Goal: Information Seeking & Learning: Check status

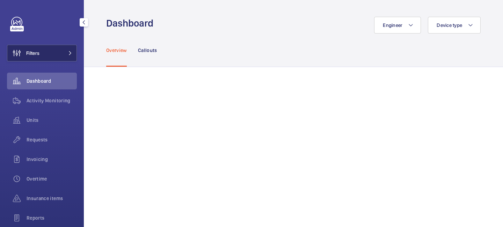
click at [65, 55] on span at bounding box center [68, 53] width 8 height 4
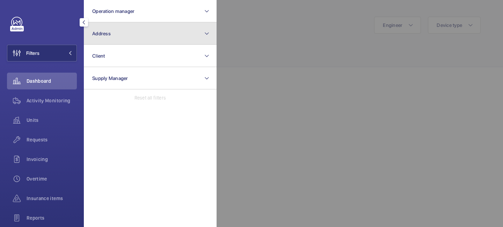
click at [111, 42] on button "Address" at bounding box center [150, 33] width 133 height 22
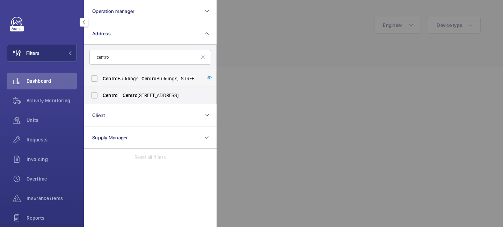
type input "centro"
click at [137, 82] on span "[GEOGRAPHIC_DATA] - [GEOGRAPHIC_DATA], [STREET_ADDRESS][PERSON_NAME]" at bounding box center [151, 78] width 96 height 7
click at [101, 82] on input "[GEOGRAPHIC_DATA] - [GEOGRAPHIC_DATA], [STREET_ADDRESS][PERSON_NAME]" at bounding box center [94, 79] width 14 height 14
checkbox input "true"
click at [43, 103] on span "Activity Monitoring" at bounding box center [52, 100] width 50 height 7
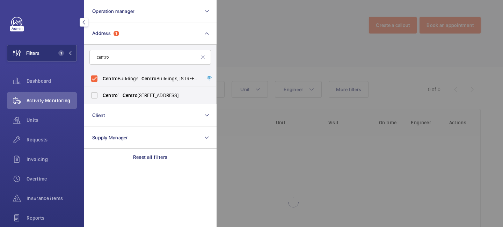
click at [254, 43] on div at bounding box center [468, 113] width 503 height 227
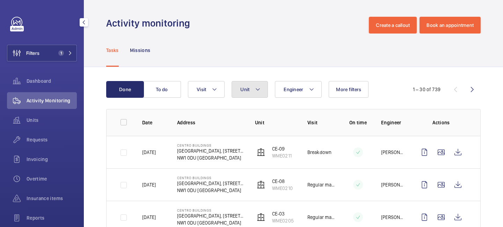
click at [254, 93] on button "Unit" at bounding box center [250, 89] width 36 height 17
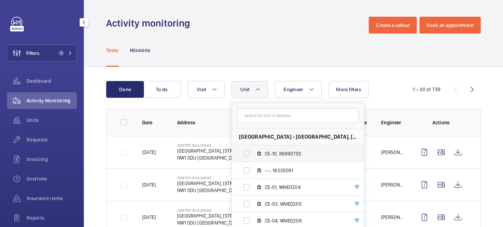
click at [272, 148] on label "CE-10, 86990792" at bounding box center [292, 153] width 121 height 17
click at [254, 148] on input "CE-10, 86990792" at bounding box center [247, 154] width 14 height 14
checkbox input "true"
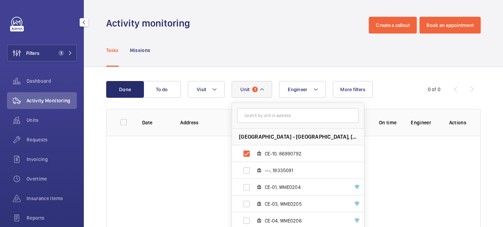
click at [298, 37] on div "Tasks Missions" at bounding box center [293, 50] width 374 height 33
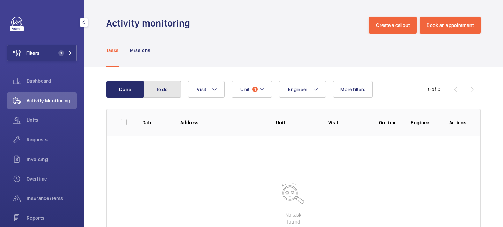
click at [168, 89] on button "To do" at bounding box center [162, 89] width 38 height 17
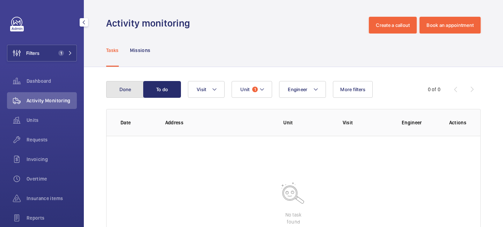
click at [135, 89] on button "Done" at bounding box center [125, 89] width 38 height 17
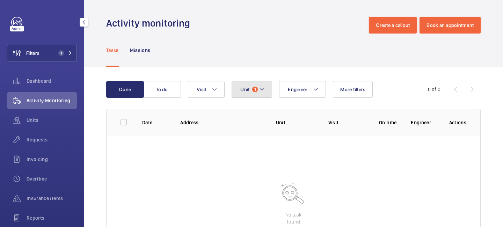
click at [243, 87] on span "Unit" at bounding box center [244, 90] width 9 height 6
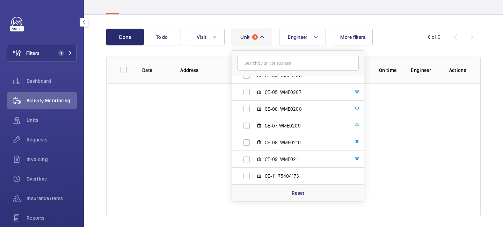
scroll to position [58, 0]
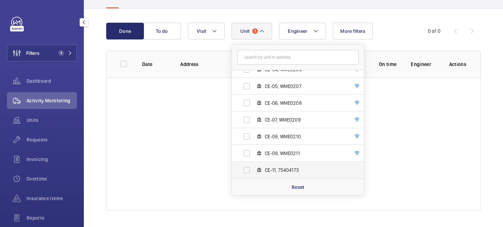
click at [271, 170] on span "CE-11, 75404173" at bounding box center [305, 170] width 81 height 7
click at [254, 170] on input "CE-11, 75404173" at bounding box center [247, 170] width 14 height 14
checkbox input "true"
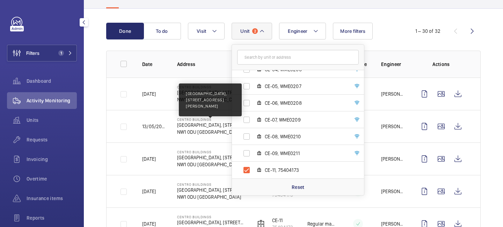
click at [205, 122] on p "[GEOGRAPHIC_DATA], [STREET_ADDRESS][PERSON_NAME]" at bounding box center [210, 125] width 67 height 7
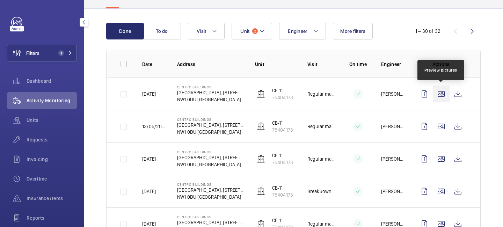
click at [441, 92] on wm-front-icon-button at bounding box center [441, 94] width 17 height 17
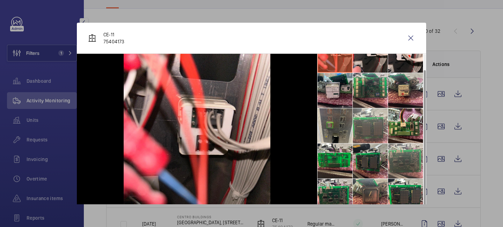
scroll to position [45, 0]
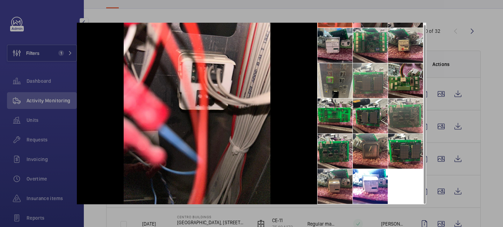
click at [405, 83] on li at bounding box center [405, 80] width 35 height 35
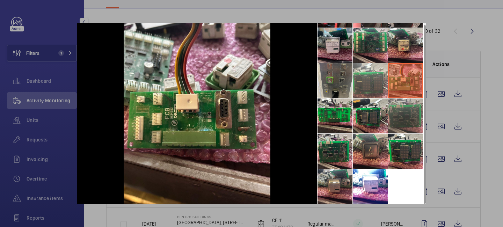
click at [402, 122] on li at bounding box center [405, 115] width 35 height 35
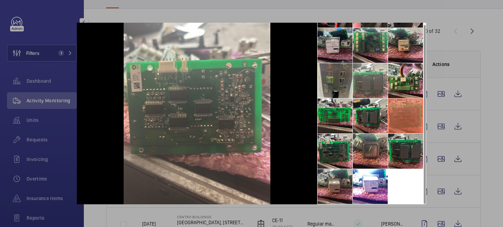
click at [407, 158] on li at bounding box center [405, 151] width 35 height 35
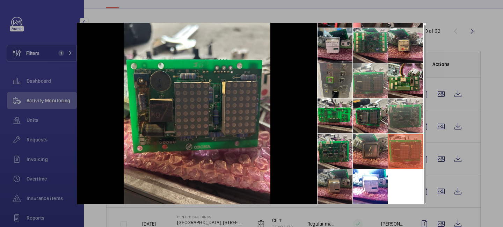
click at [343, 179] on li at bounding box center [334, 186] width 35 height 35
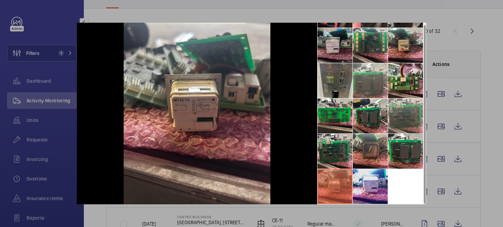
click at [361, 185] on li at bounding box center [370, 186] width 35 height 35
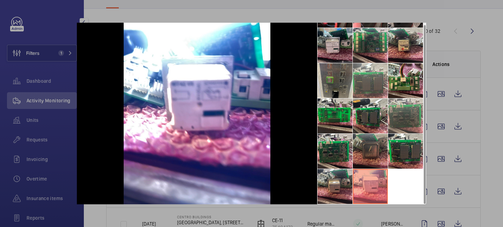
click at [363, 142] on li at bounding box center [370, 151] width 35 height 35
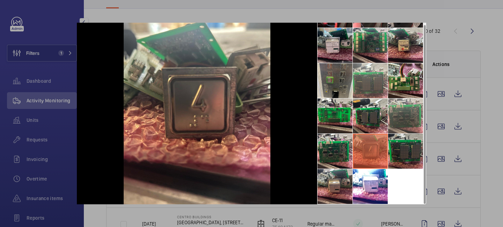
click at [397, 146] on li at bounding box center [405, 151] width 35 height 35
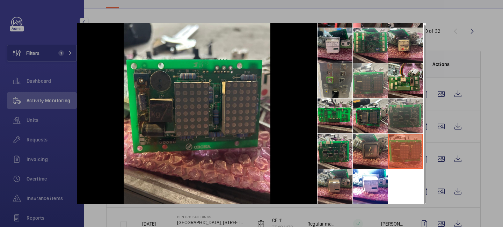
click at [398, 119] on li at bounding box center [405, 115] width 35 height 35
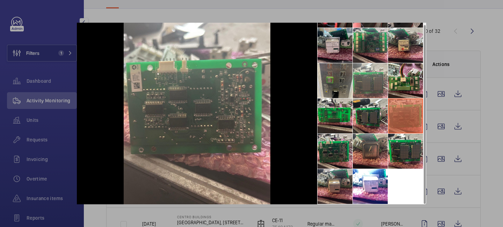
click at [437, 112] on div at bounding box center [251, 113] width 503 height 227
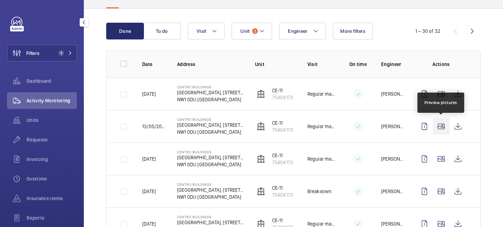
click at [442, 129] on wm-front-icon-button at bounding box center [441, 126] width 17 height 17
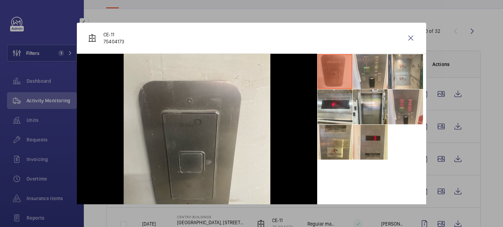
click at [343, 81] on li at bounding box center [334, 71] width 35 height 35
click at [346, 115] on li at bounding box center [334, 106] width 35 height 35
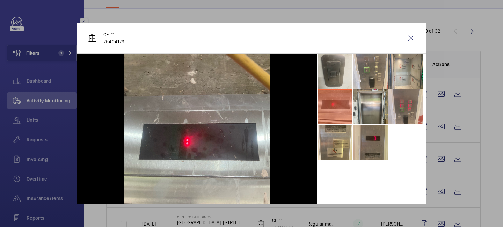
click at [364, 142] on li at bounding box center [370, 142] width 35 height 35
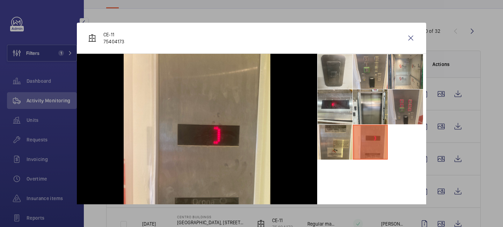
click at [399, 117] on li at bounding box center [405, 106] width 35 height 35
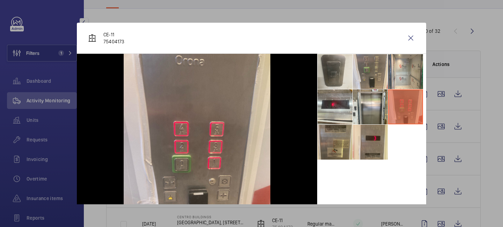
click at [336, 147] on li at bounding box center [334, 142] width 35 height 35
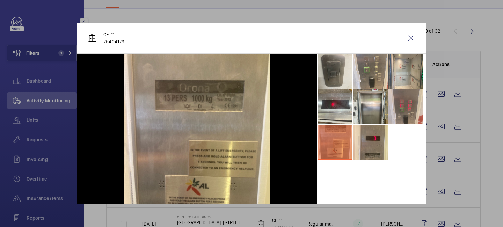
click at [403, 153] on ul at bounding box center [371, 107] width 109 height 106
click at [438, 156] on div at bounding box center [251, 113] width 503 height 227
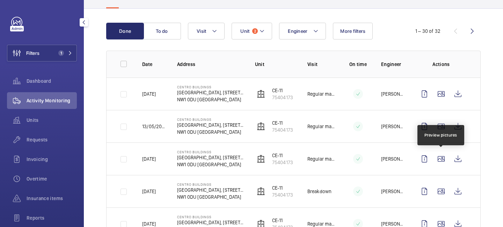
click at [438, 156] on wm-front-icon-button at bounding box center [441, 159] width 17 height 17
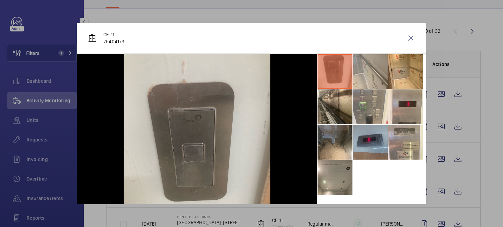
click at [375, 148] on li at bounding box center [370, 142] width 35 height 35
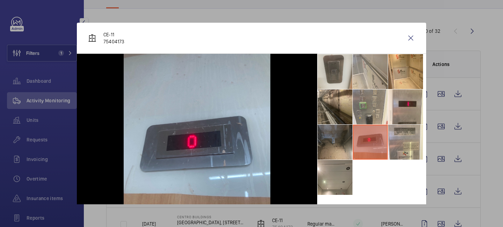
click at [342, 141] on li at bounding box center [334, 142] width 35 height 35
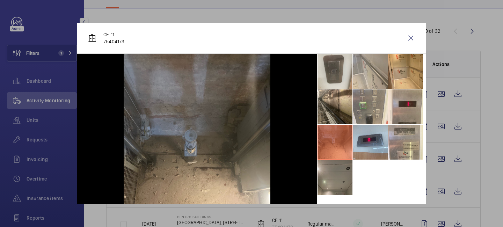
click at [341, 179] on li at bounding box center [334, 177] width 35 height 35
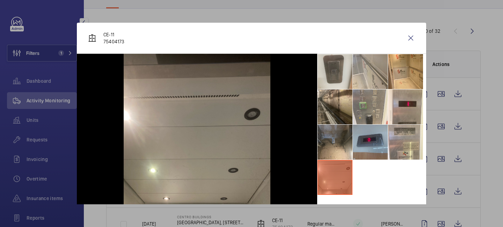
click at [369, 151] on li at bounding box center [370, 142] width 35 height 35
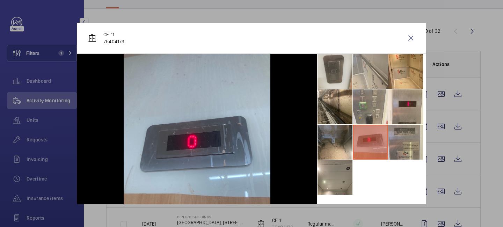
click at [402, 138] on li at bounding box center [405, 142] width 35 height 35
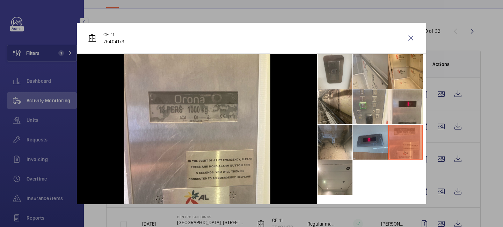
click at [383, 135] on li at bounding box center [370, 142] width 35 height 35
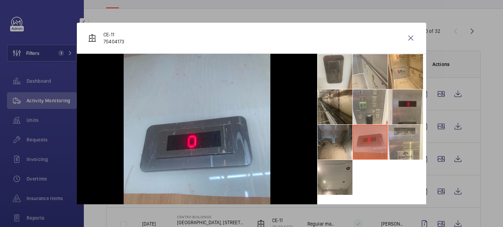
click at [402, 116] on li at bounding box center [405, 106] width 35 height 35
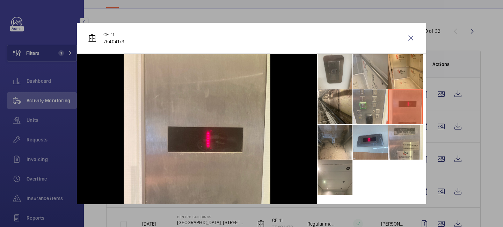
click at [441, 147] on div at bounding box center [251, 113] width 503 height 227
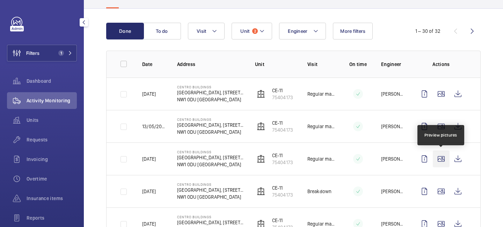
click at [441, 159] on wm-front-icon-button at bounding box center [441, 159] width 17 height 17
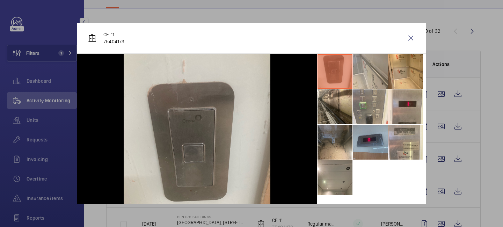
click at [373, 145] on li at bounding box center [370, 142] width 35 height 35
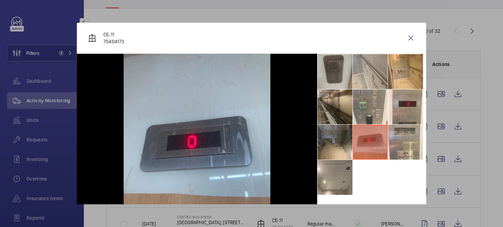
click at [347, 80] on li at bounding box center [334, 71] width 35 height 35
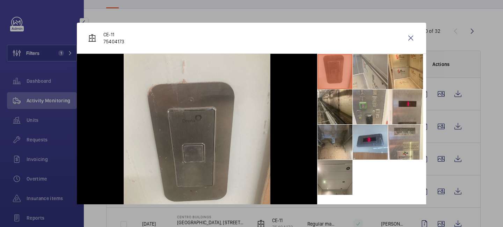
click at [437, 176] on div at bounding box center [251, 113] width 503 height 227
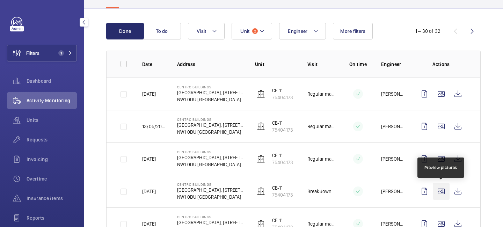
click at [443, 189] on wm-front-icon-button at bounding box center [441, 191] width 17 height 17
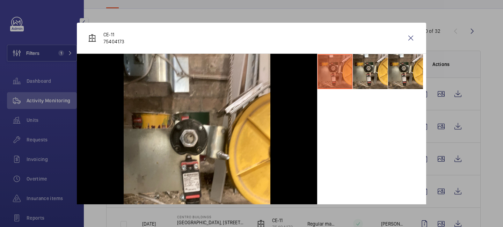
click at [445, 207] on div at bounding box center [251, 113] width 503 height 227
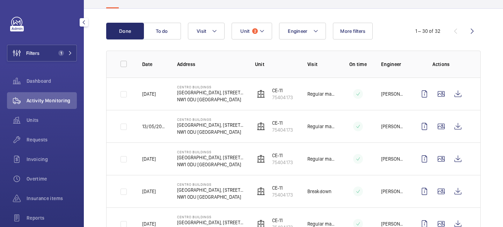
click at [441, 215] on td at bounding box center [442, 223] width 75 height 32
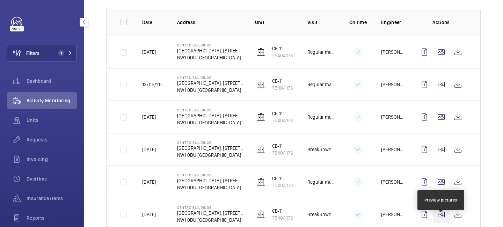
scroll to position [106, 0]
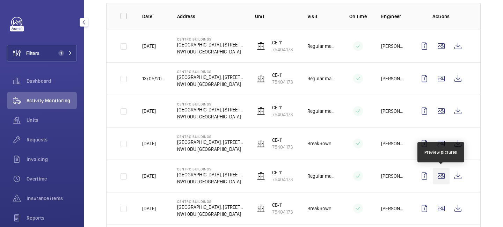
click at [445, 176] on wm-front-icon-button at bounding box center [441, 176] width 17 height 17
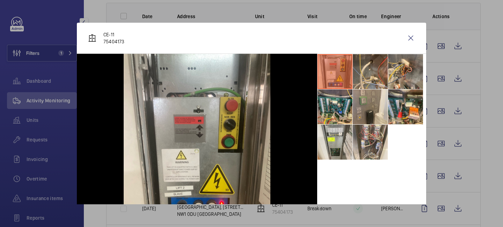
click at [440, 185] on div at bounding box center [251, 113] width 503 height 227
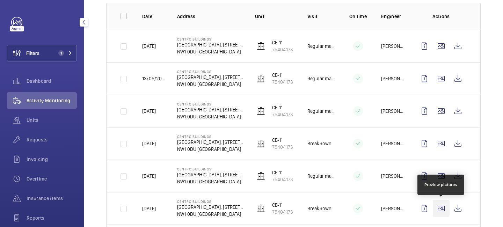
click at [440, 205] on wm-front-icon-button at bounding box center [441, 208] width 17 height 17
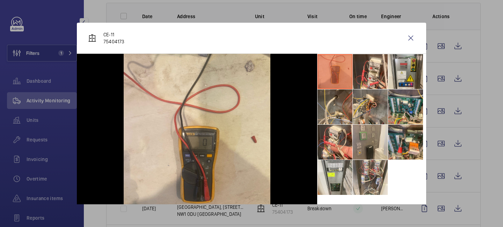
click at [435, 186] on div at bounding box center [251, 113] width 503 height 227
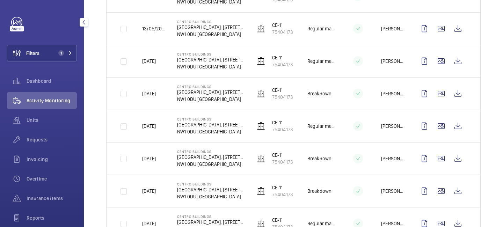
scroll to position [163, 0]
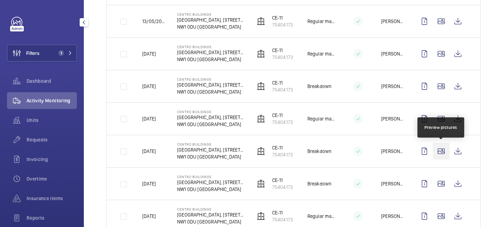
click at [445, 149] on wm-front-icon-button at bounding box center [441, 151] width 17 height 17
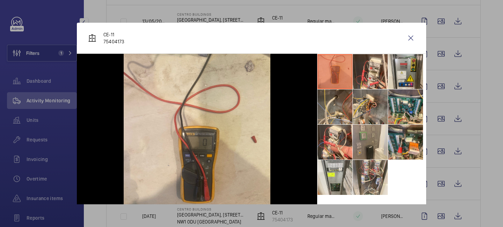
click at [440, 178] on div at bounding box center [251, 113] width 503 height 227
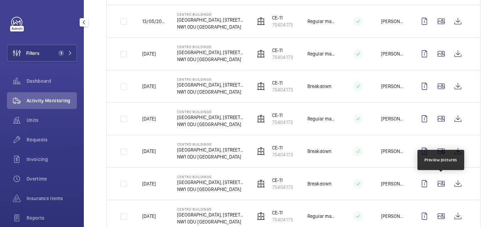
click at [440, 178] on wm-front-icon-button at bounding box center [441, 183] width 17 height 17
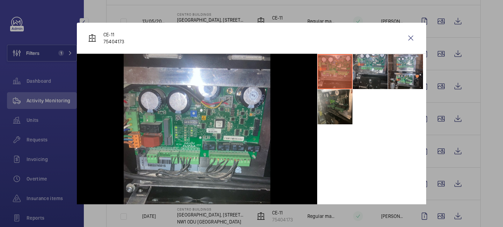
click at [440, 178] on div at bounding box center [251, 113] width 503 height 227
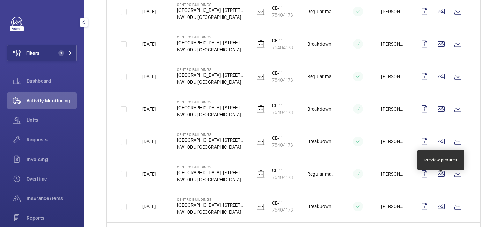
scroll to position [217, 0]
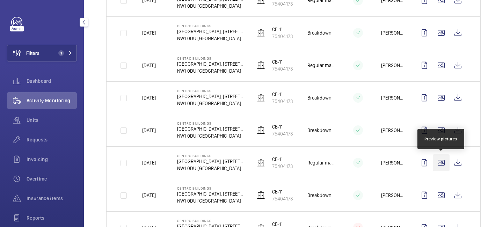
click at [441, 160] on wm-front-icon-button at bounding box center [441, 162] width 17 height 17
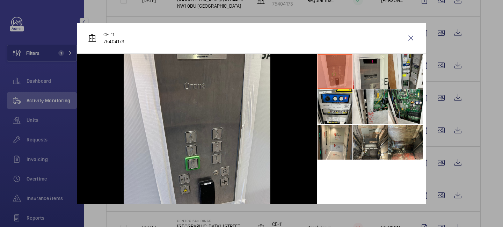
click at [441, 175] on div at bounding box center [251, 113] width 503 height 227
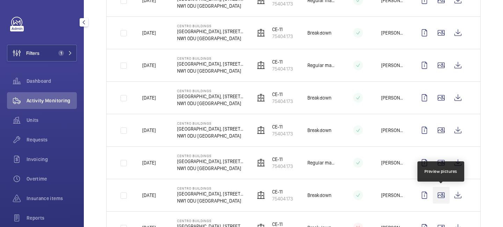
click at [441, 190] on wm-front-icon-button at bounding box center [441, 195] width 17 height 17
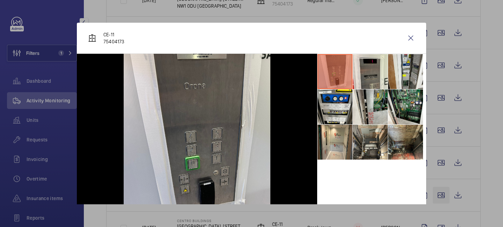
click at [441, 190] on div at bounding box center [251, 113] width 503 height 227
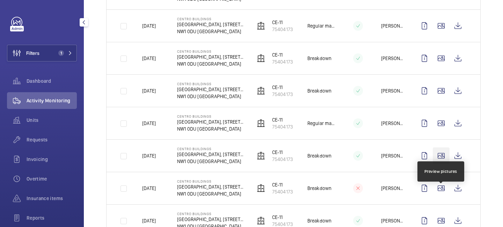
scroll to position [278, 0]
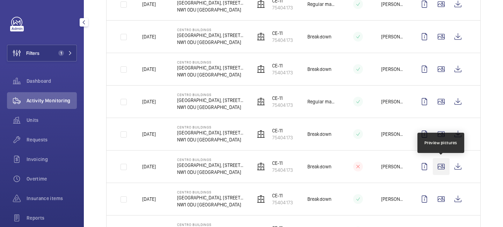
click at [444, 165] on wm-front-icon-button at bounding box center [441, 166] width 17 height 17
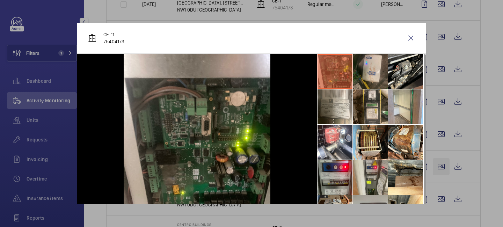
click at [444, 165] on div at bounding box center [251, 113] width 503 height 227
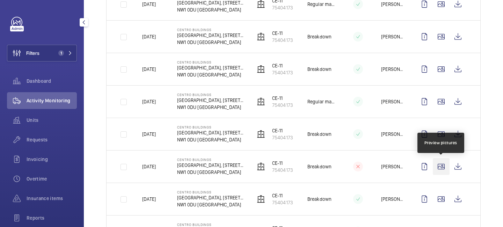
click at [445, 164] on wm-front-icon-button at bounding box center [441, 166] width 17 height 17
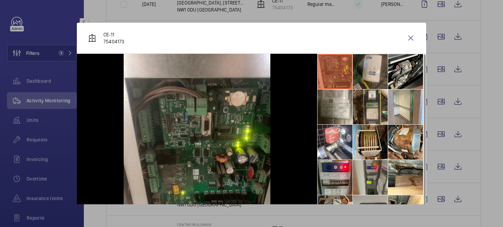
scroll to position [52, 0]
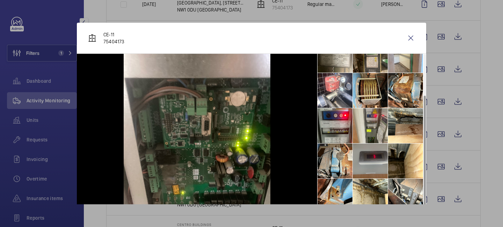
click at [368, 167] on li at bounding box center [370, 161] width 35 height 35
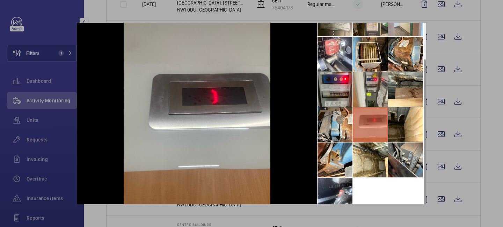
scroll to position [45, 0]
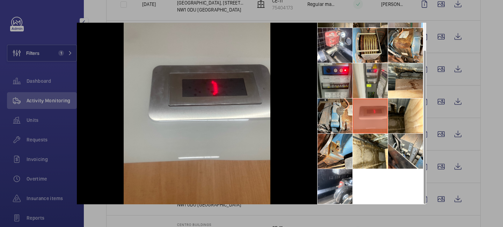
click at [439, 191] on div at bounding box center [251, 113] width 503 height 227
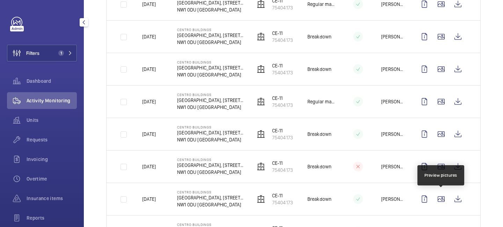
click at [439, 191] on wm-front-icon-button at bounding box center [441, 199] width 17 height 17
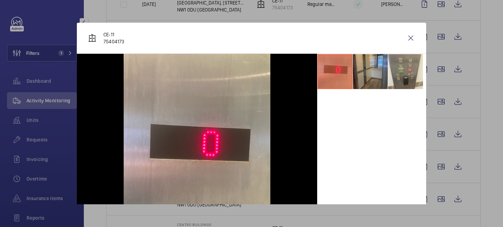
click at [357, 81] on li at bounding box center [370, 71] width 35 height 35
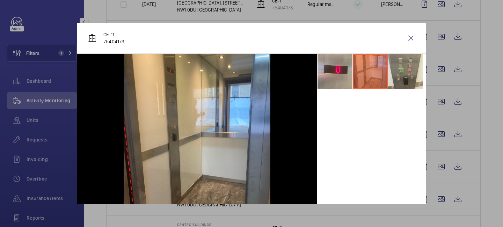
click at [384, 75] on li at bounding box center [370, 71] width 35 height 35
click at [397, 76] on li at bounding box center [405, 71] width 35 height 35
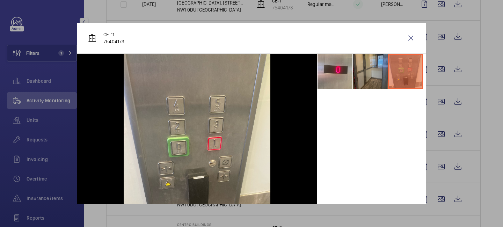
click at [378, 78] on li at bounding box center [370, 71] width 35 height 35
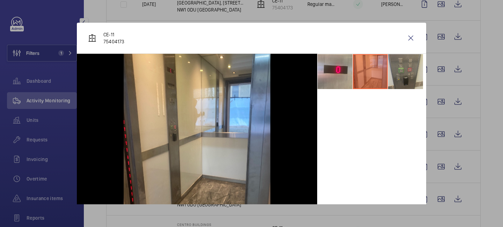
click at [417, 69] on li at bounding box center [405, 71] width 35 height 35
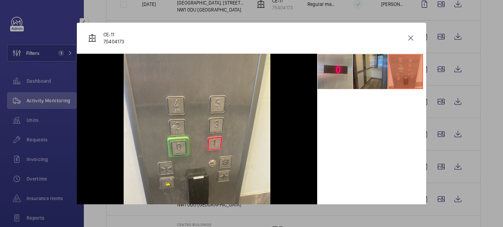
click at [375, 80] on li at bounding box center [370, 71] width 35 height 35
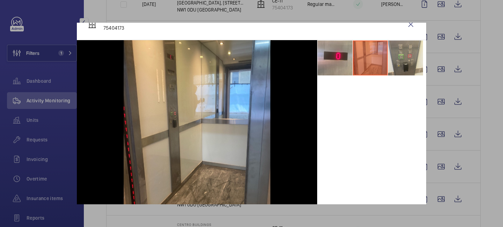
scroll to position [22, 0]
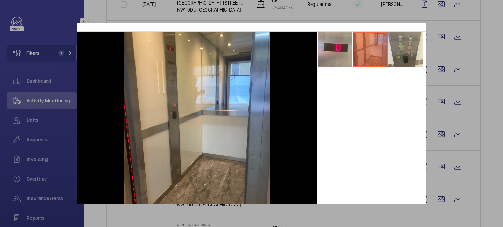
click at [372, 11] on div at bounding box center [251, 113] width 503 height 227
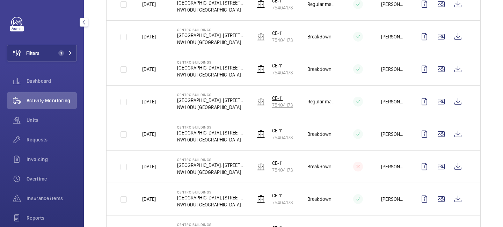
click at [260, 102] on img at bounding box center [261, 101] width 8 height 8
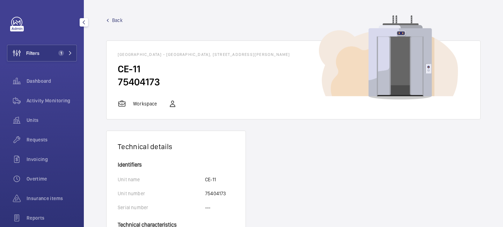
click at [115, 19] on span "Back" at bounding box center [117, 20] width 10 height 7
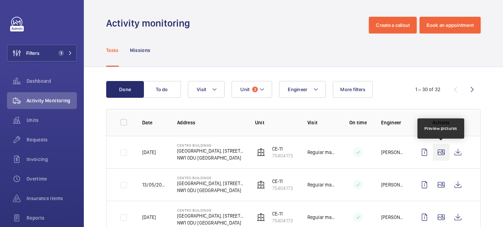
click at [444, 153] on wm-front-icon-button at bounding box center [441, 152] width 17 height 17
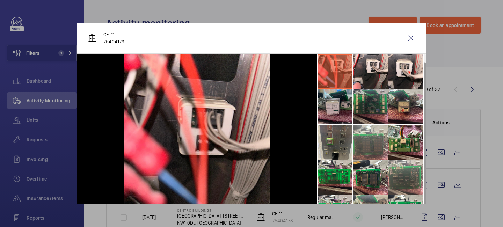
scroll to position [16, 0]
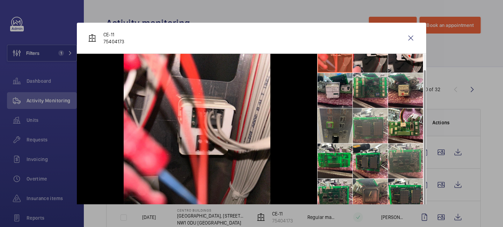
click at [334, 121] on li at bounding box center [334, 125] width 35 height 35
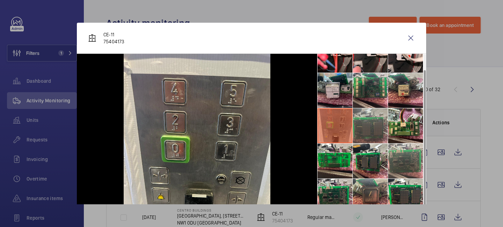
click at [369, 124] on li at bounding box center [370, 125] width 35 height 35
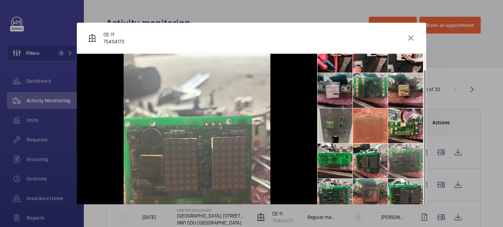
scroll to position [45, 0]
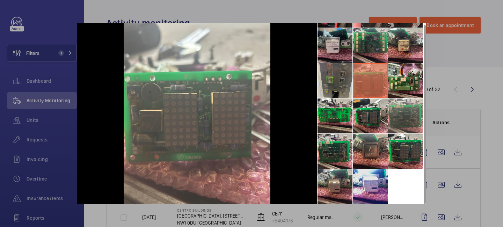
click at [371, 182] on li at bounding box center [370, 186] width 35 height 35
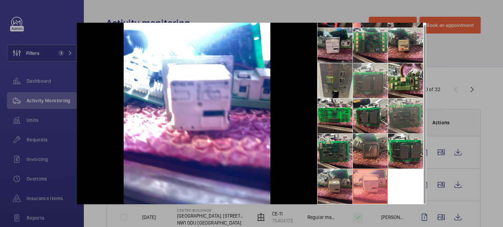
click at [462, 115] on div at bounding box center [251, 113] width 503 height 227
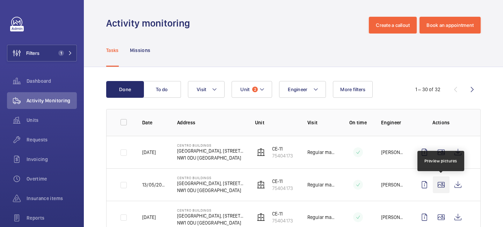
click at [439, 179] on wm-front-icon-button at bounding box center [441, 184] width 17 height 17
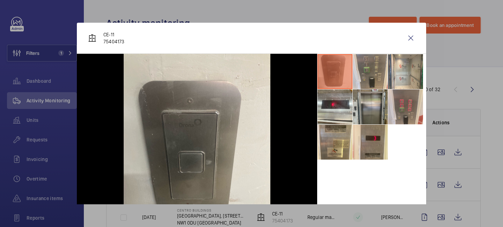
click at [362, 113] on li at bounding box center [370, 106] width 35 height 35
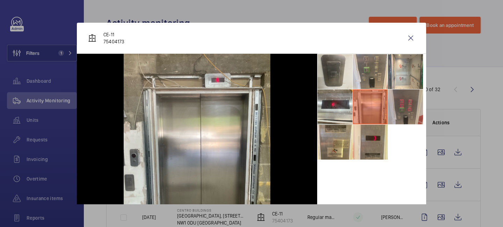
click at [395, 120] on li at bounding box center [405, 106] width 35 height 35
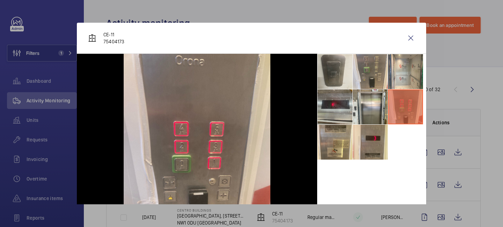
click at [323, 105] on li at bounding box center [334, 106] width 35 height 35
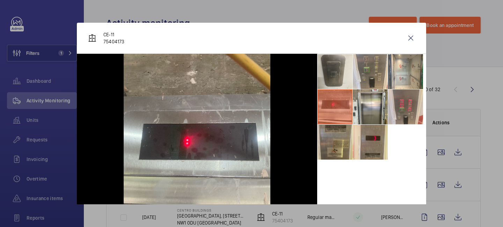
click at [339, 136] on li at bounding box center [334, 142] width 35 height 35
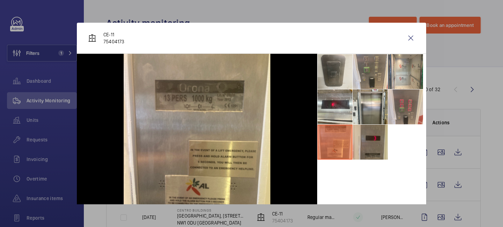
click at [370, 137] on li at bounding box center [370, 142] width 35 height 35
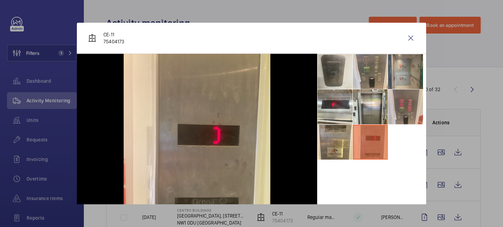
click at [409, 75] on li at bounding box center [405, 71] width 35 height 35
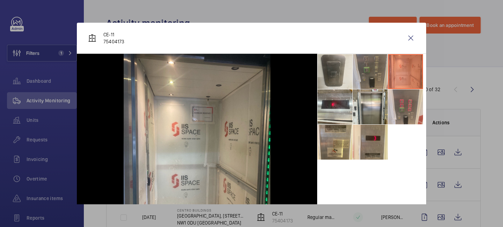
click at [377, 73] on li at bounding box center [370, 71] width 35 height 35
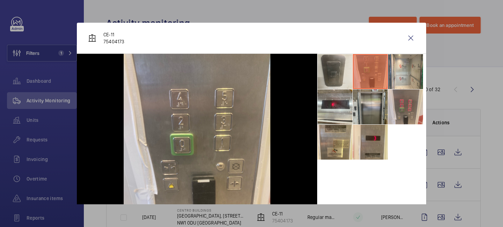
click at [375, 95] on li at bounding box center [370, 106] width 35 height 35
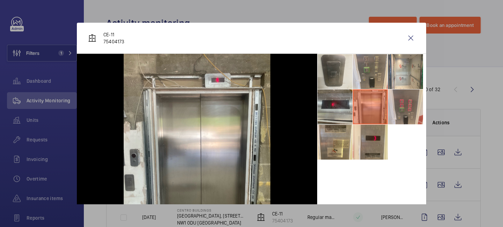
click at [343, 102] on li at bounding box center [334, 106] width 35 height 35
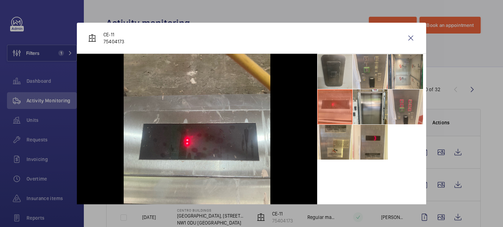
click at [340, 72] on li at bounding box center [334, 71] width 35 height 35
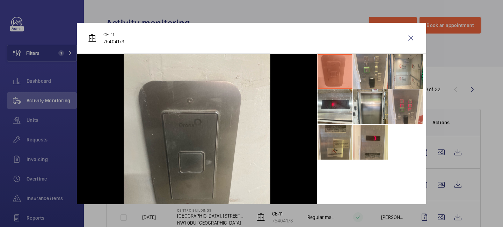
click at [343, 128] on li at bounding box center [334, 142] width 35 height 35
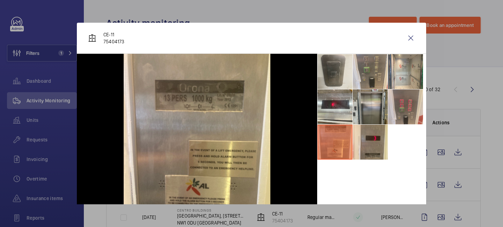
click at [374, 105] on li at bounding box center [370, 106] width 35 height 35
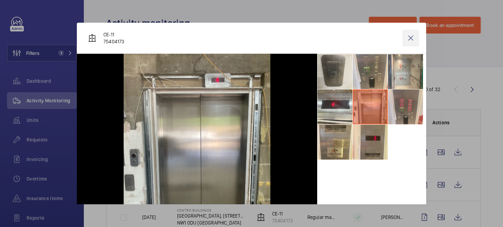
click at [406, 40] on wm-front-icon-button at bounding box center [410, 38] width 17 height 17
